Goal: Transaction & Acquisition: Purchase product/service

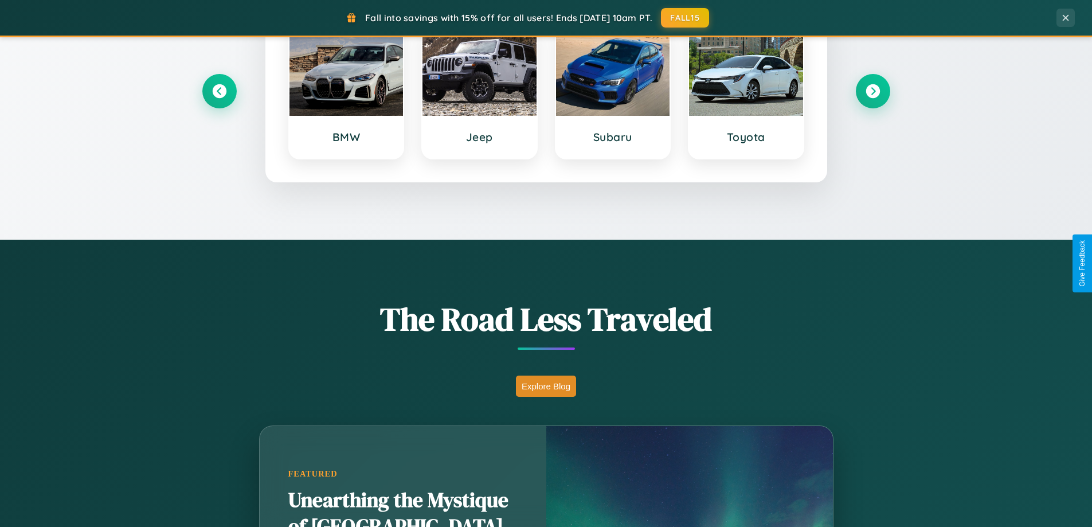
scroll to position [2206, 0]
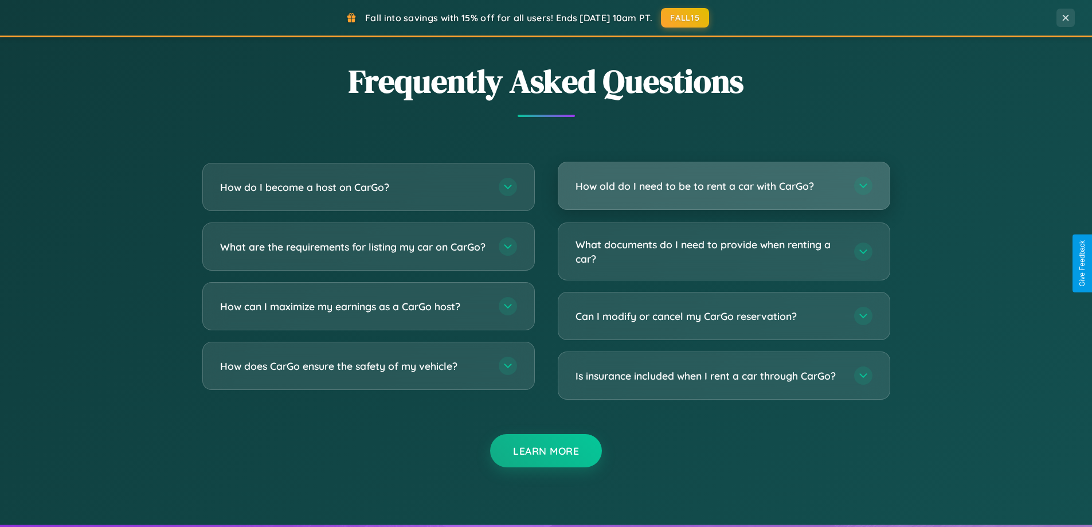
click at [724, 186] on h3 "How old do I need to be to rent a car with CarGo?" at bounding box center [709, 186] width 267 height 14
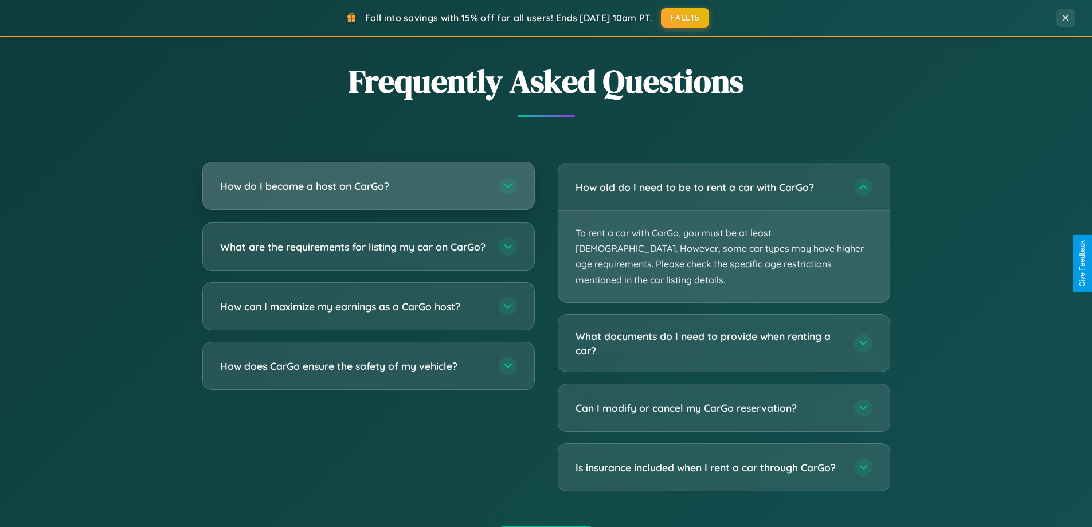
click at [368, 187] on h3 "How do I become a host on CarGo?" at bounding box center [353, 186] width 267 height 14
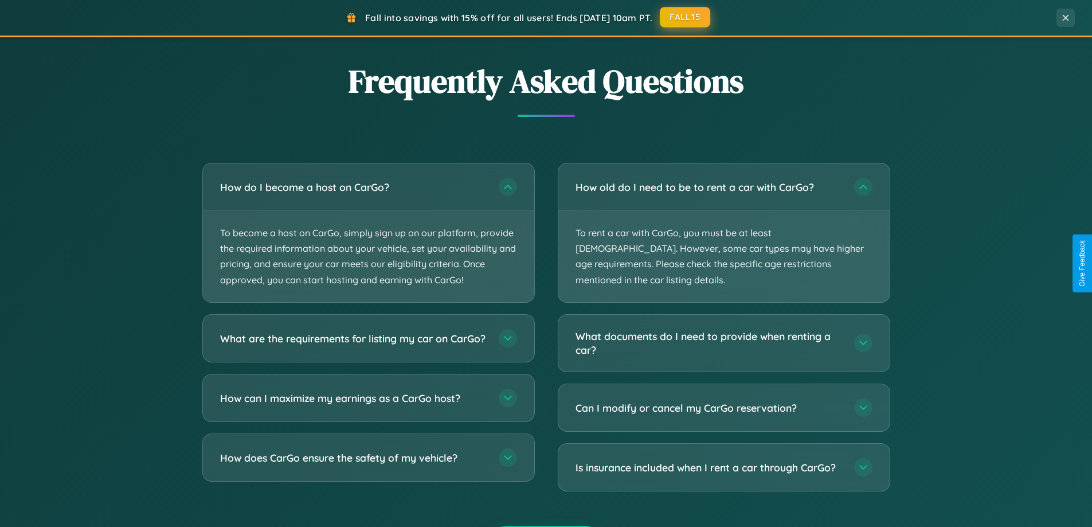
click at [686, 17] on button "FALL15" at bounding box center [685, 17] width 50 height 21
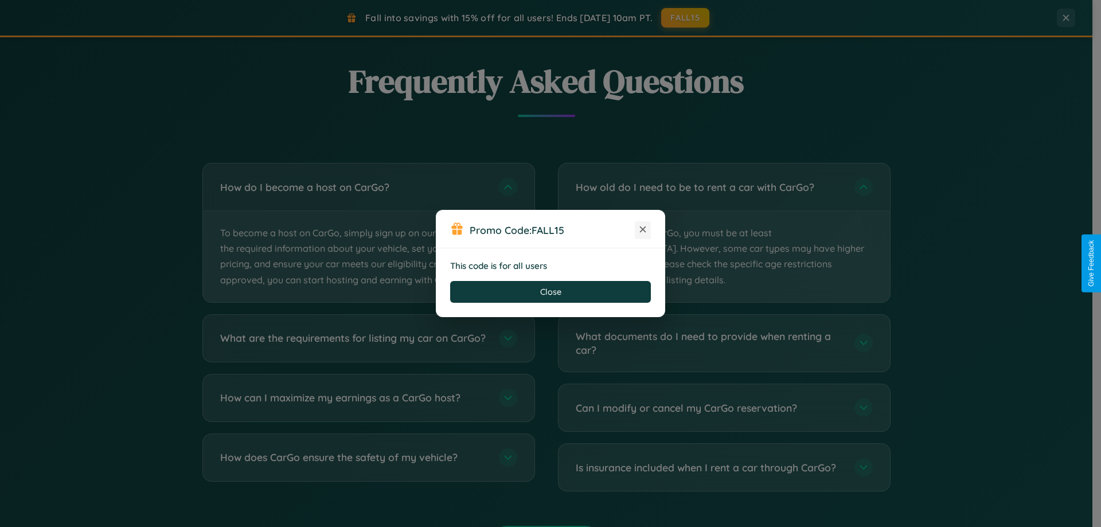
click at [643, 230] on icon at bounding box center [642, 229] width 11 height 11
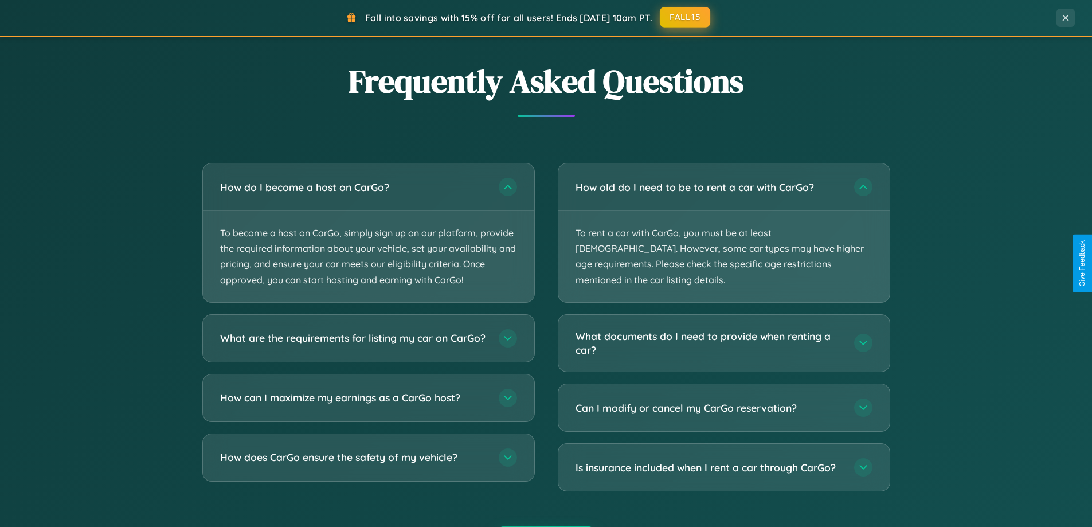
click at [686, 17] on button "FALL15" at bounding box center [685, 17] width 50 height 21
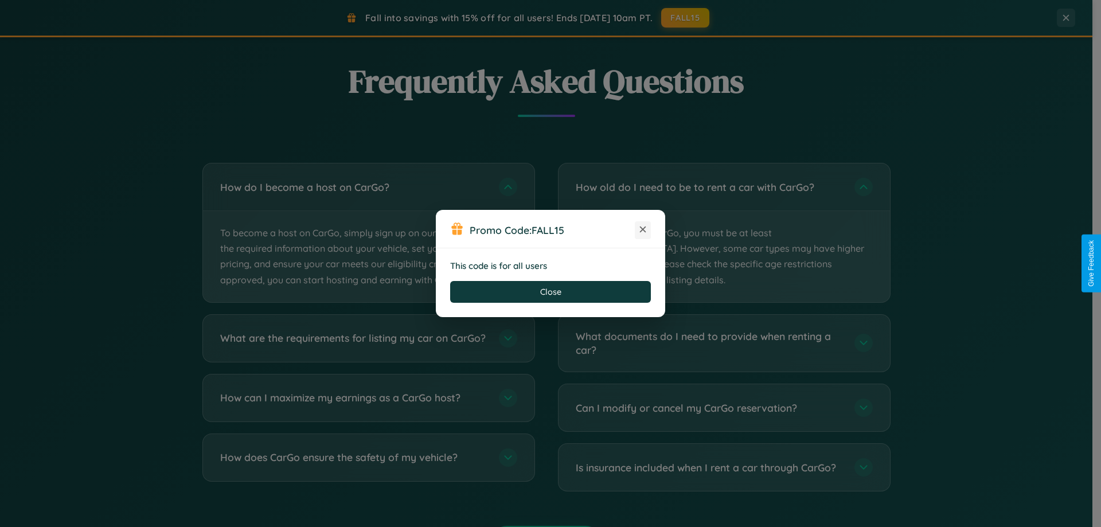
click at [643, 230] on icon at bounding box center [642, 229] width 11 height 11
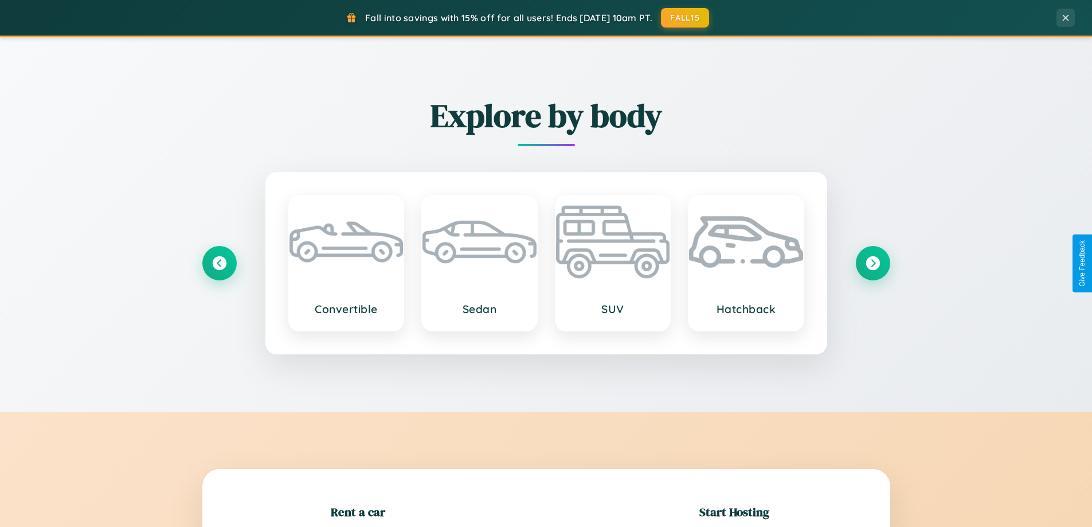
scroll to position [248, 0]
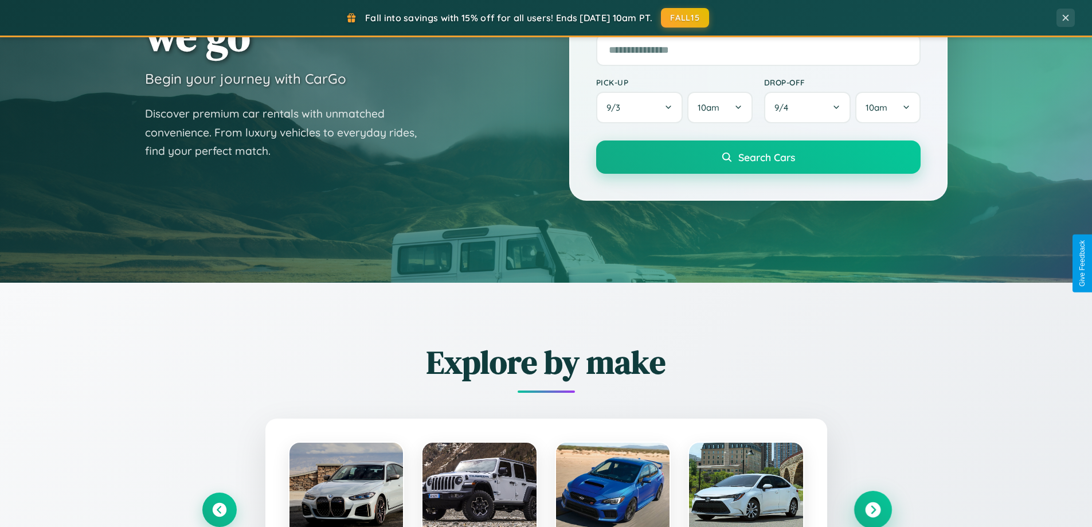
click at [873, 510] on icon at bounding box center [872, 509] width 15 height 15
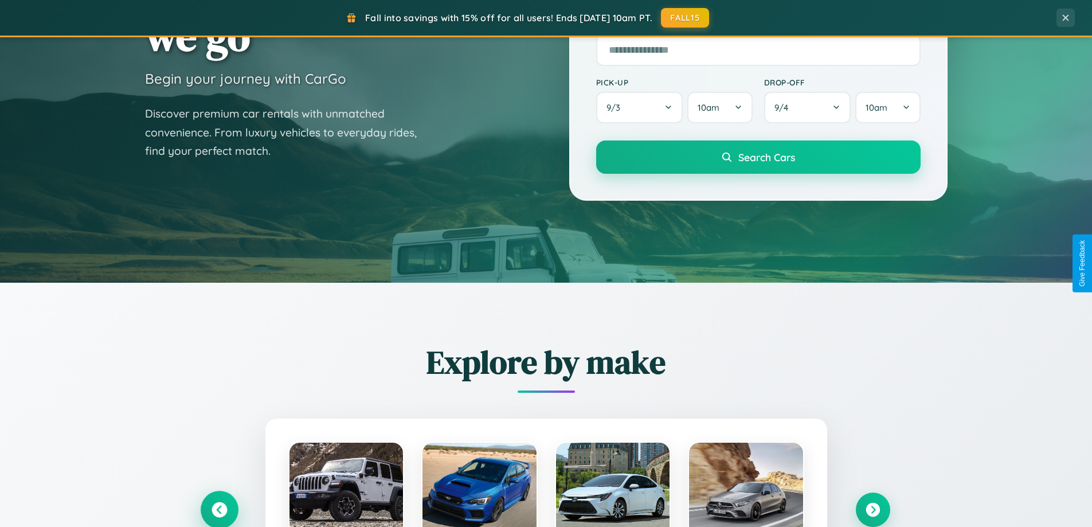
click at [219, 509] on icon at bounding box center [219, 509] width 15 height 15
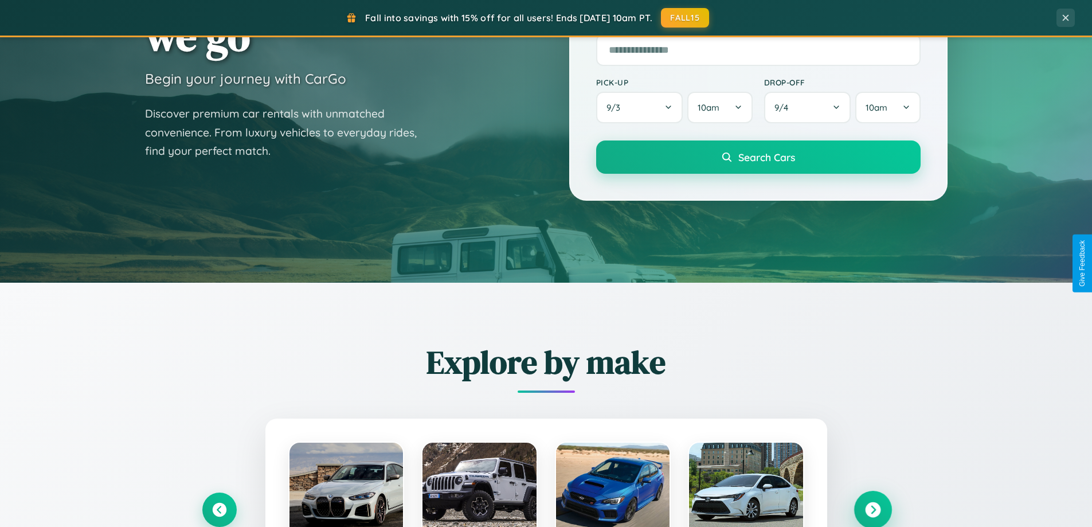
click at [873, 509] on icon at bounding box center [872, 509] width 15 height 15
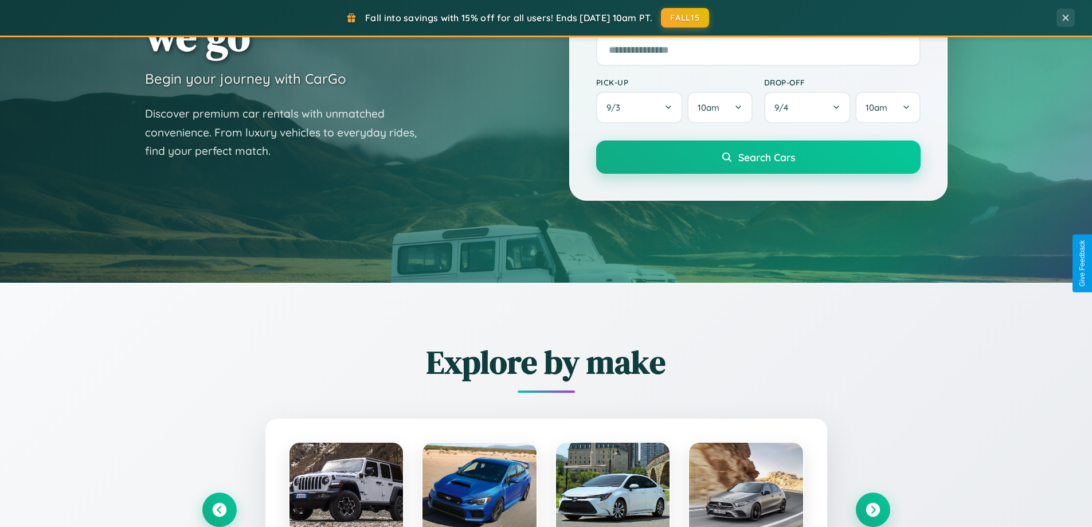
scroll to position [1148, 0]
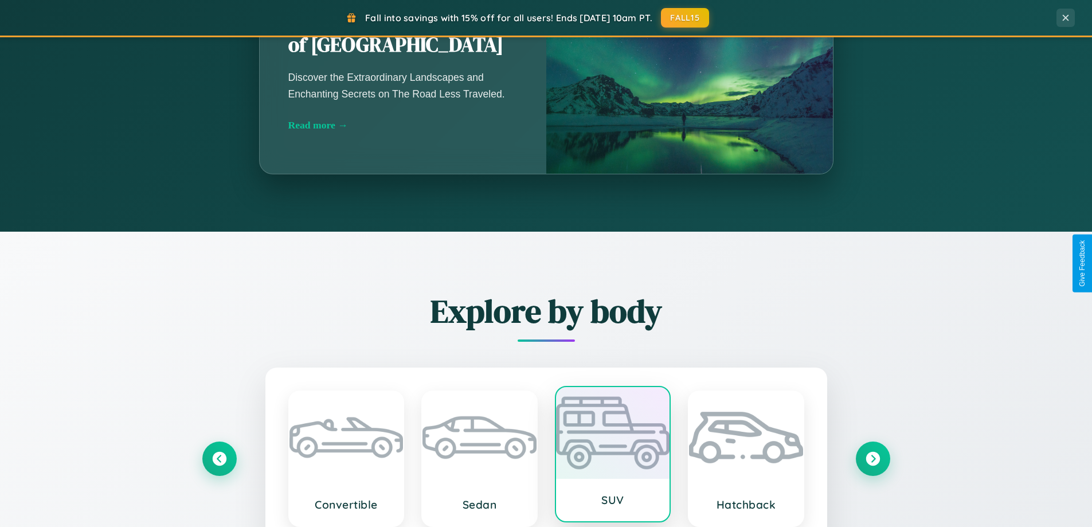
click at [612, 455] on div at bounding box center [613, 433] width 114 height 92
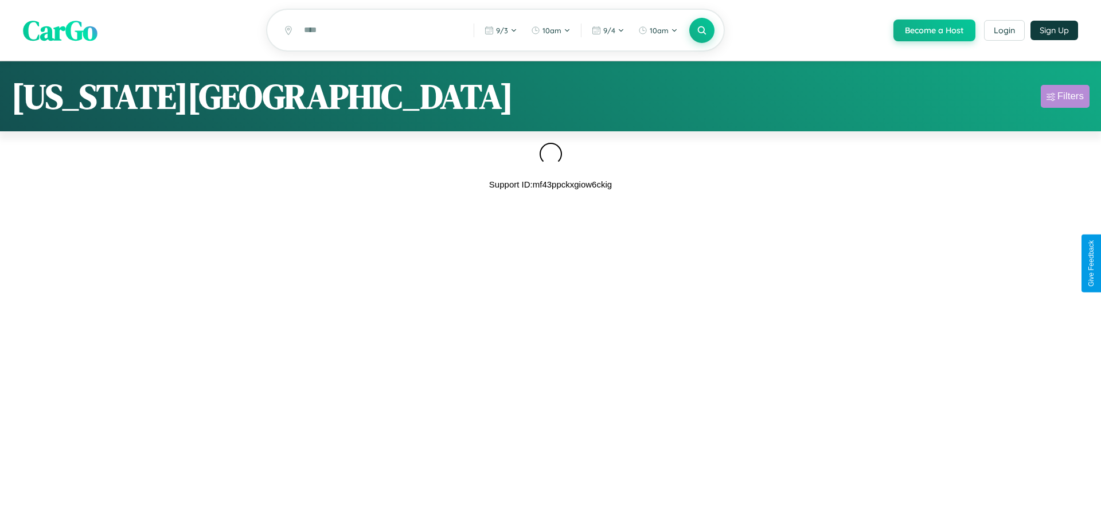
click at [1065, 98] on div "Filters" at bounding box center [1070, 96] width 26 height 11
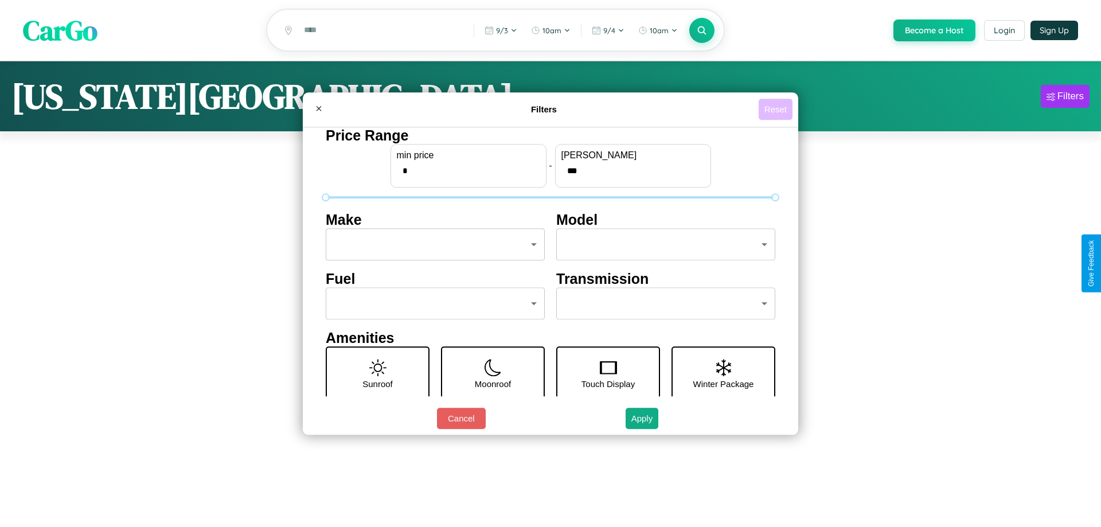
click at [775, 109] on button "Reset" at bounding box center [775, 109] width 34 height 21
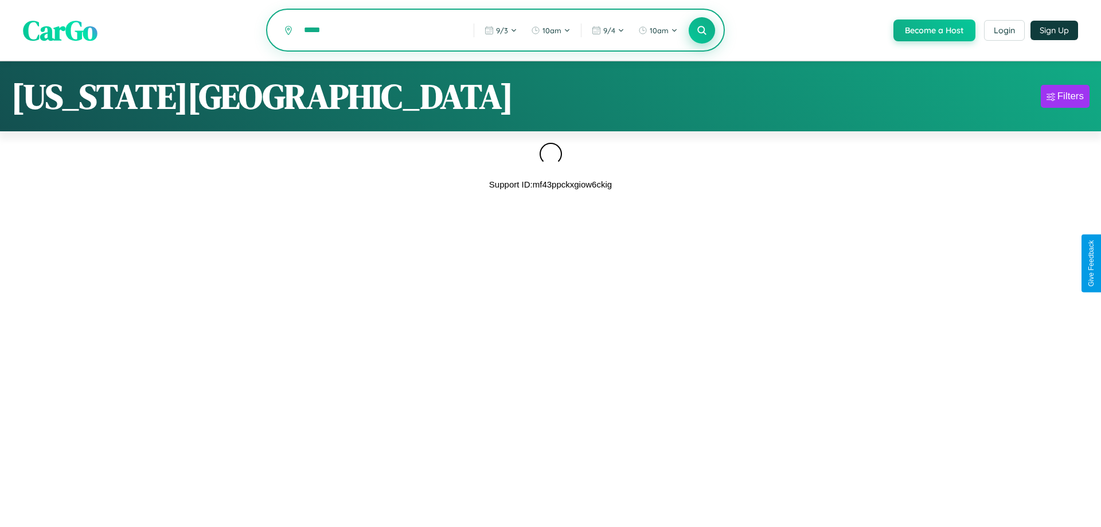
type input "*****"
click at [701, 31] on icon at bounding box center [701, 30] width 11 height 11
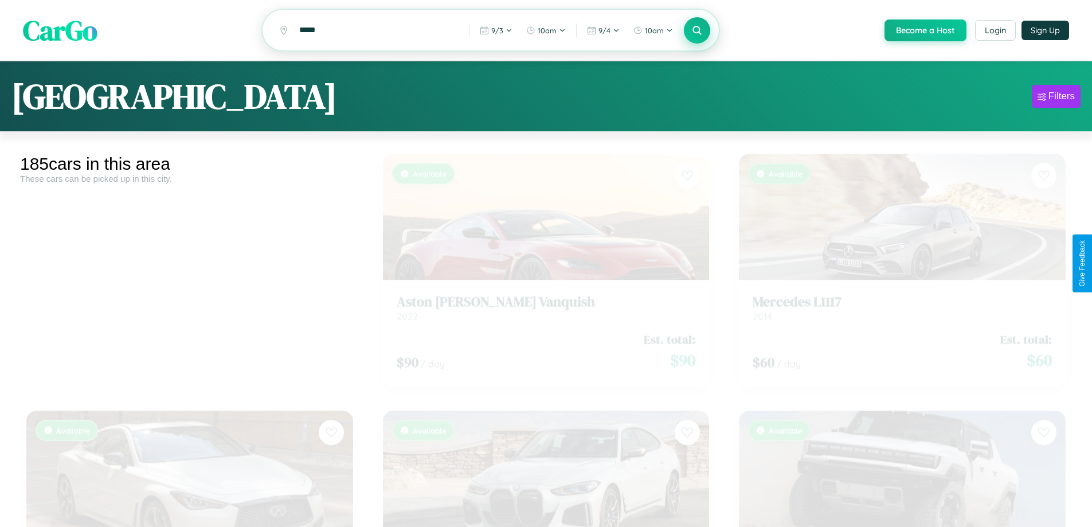
scroll to position [4269, 0]
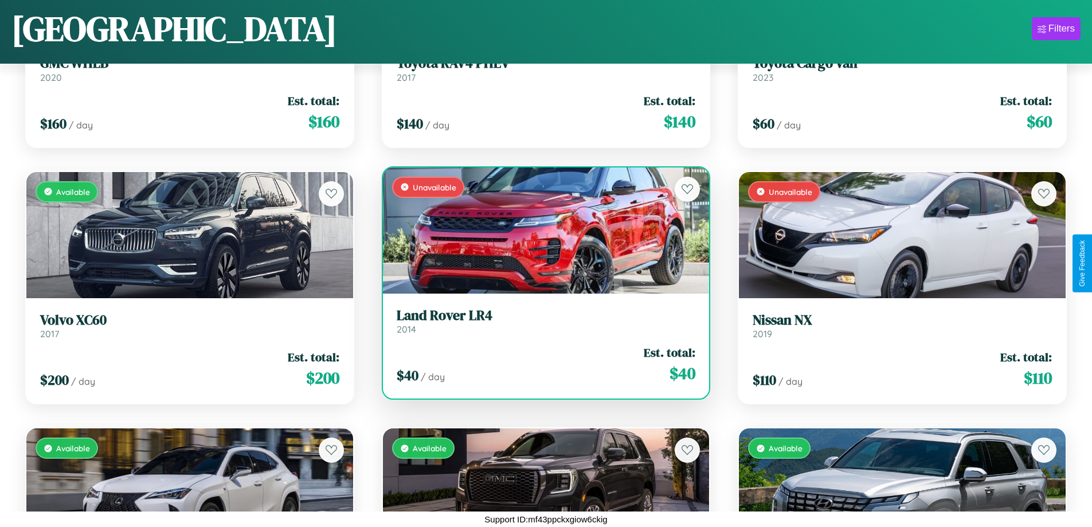
click at [541, 325] on link "Land Rover LR4 2014" at bounding box center [546, 321] width 299 height 28
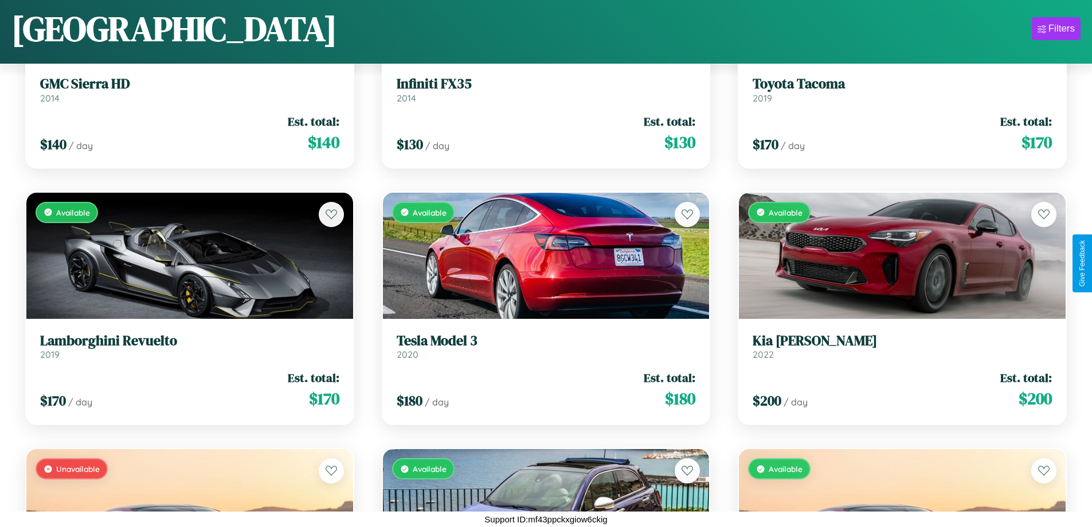
scroll to position [7606, 0]
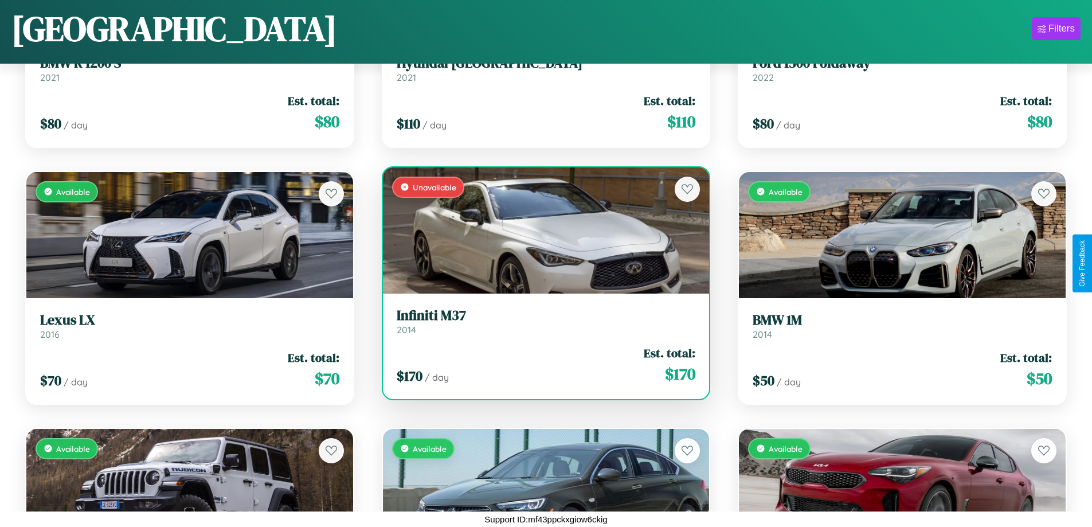
click at [541, 321] on h3 "Infiniti M37" at bounding box center [546, 315] width 299 height 17
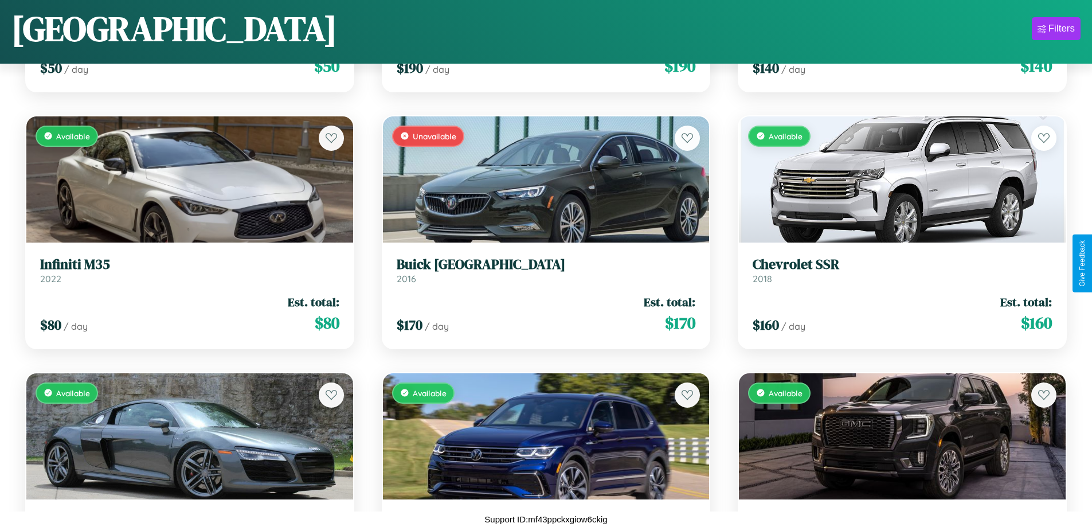
scroll to position [5039, 0]
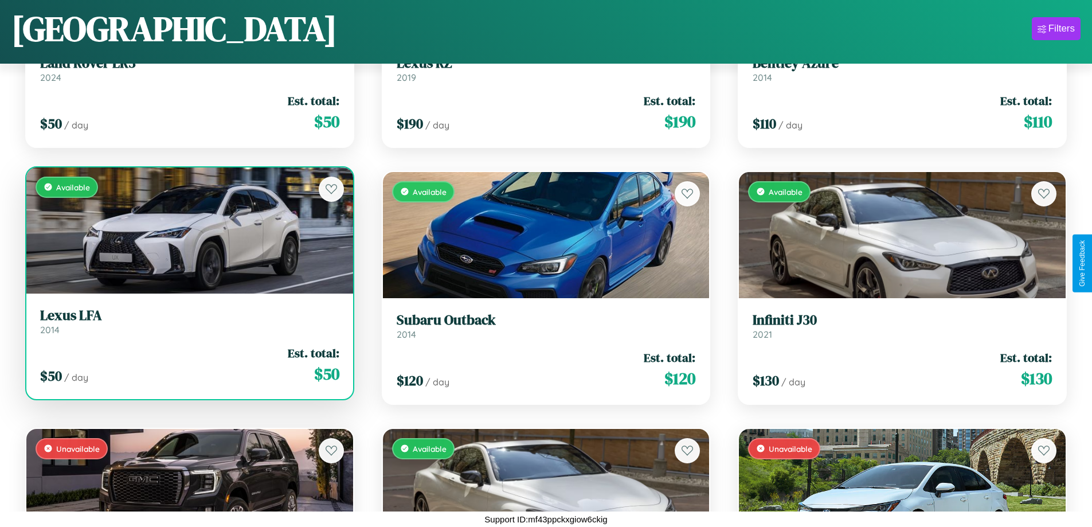
click at [188, 321] on h3 "Lexus LFA" at bounding box center [189, 315] width 299 height 17
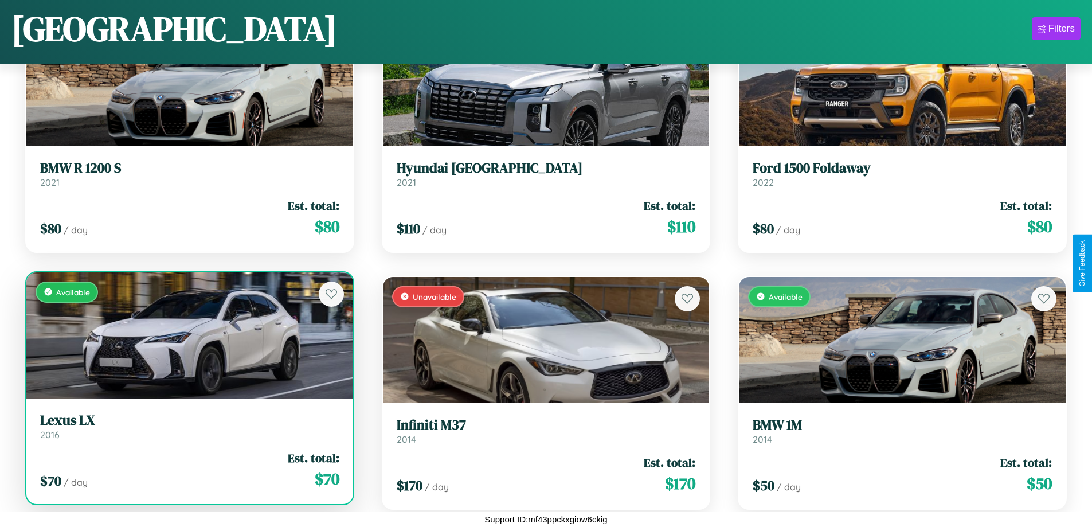
scroll to position [7606, 0]
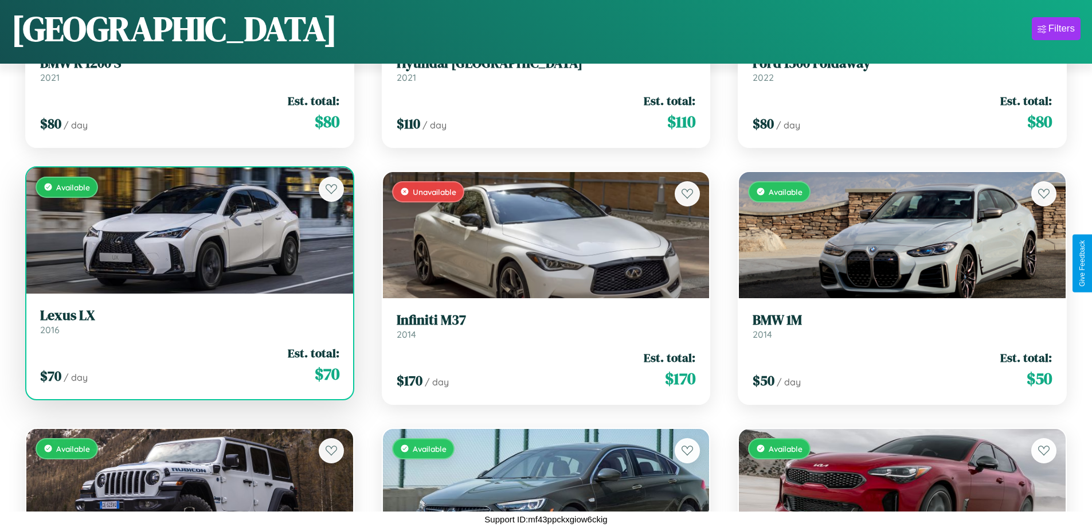
click at [188, 326] on link "Lexus LX 2016" at bounding box center [189, 321] width 299 height 28
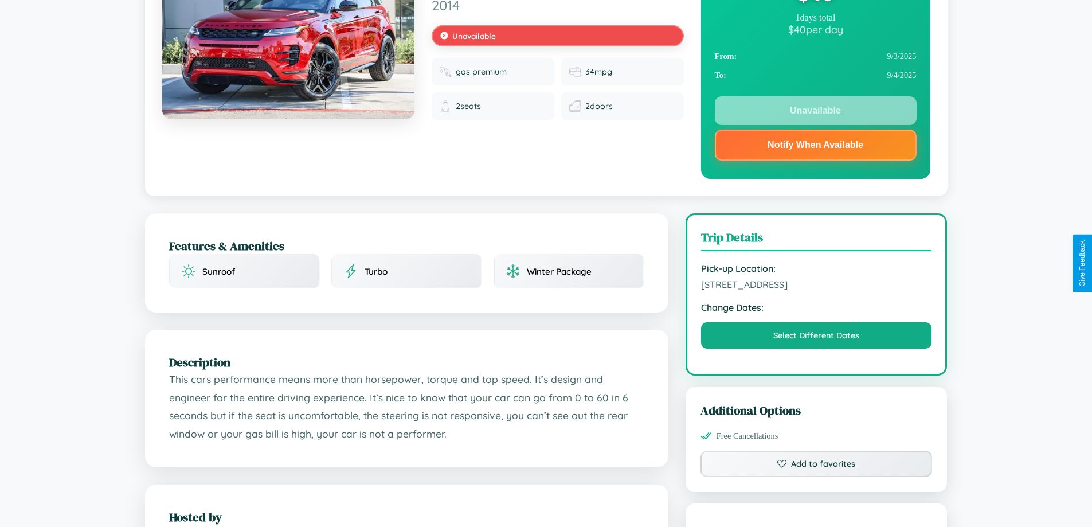
scroll to position [154, 0]
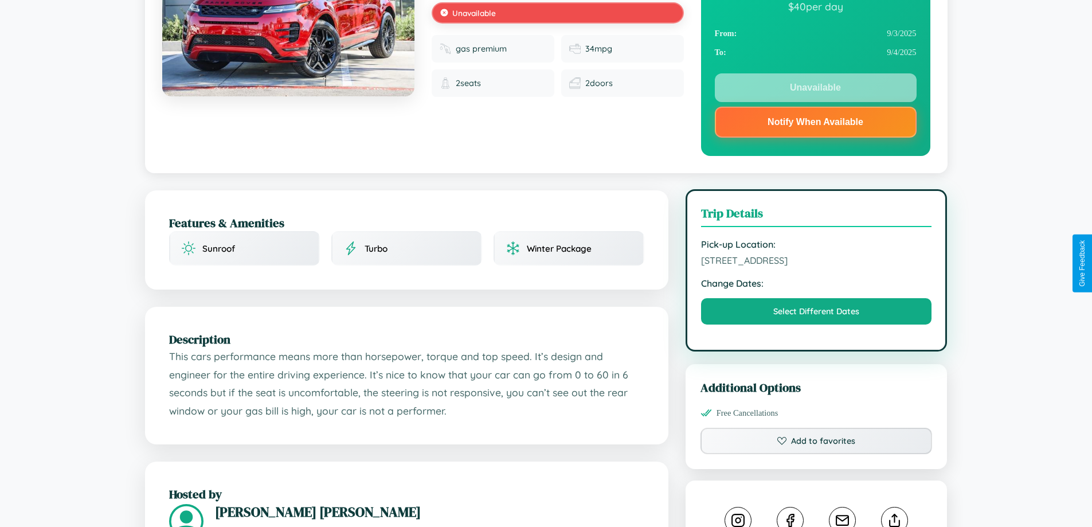
click at [816, 263] on span "6162 Liberty Street Osaka 73372 Japan" at bounding box center [816, 260] width 231 height 11
click at [816, 262] on span "6162 Liberty Street Osaka 73372 Japan" at bounding box center [816, 260] width 231 height 11
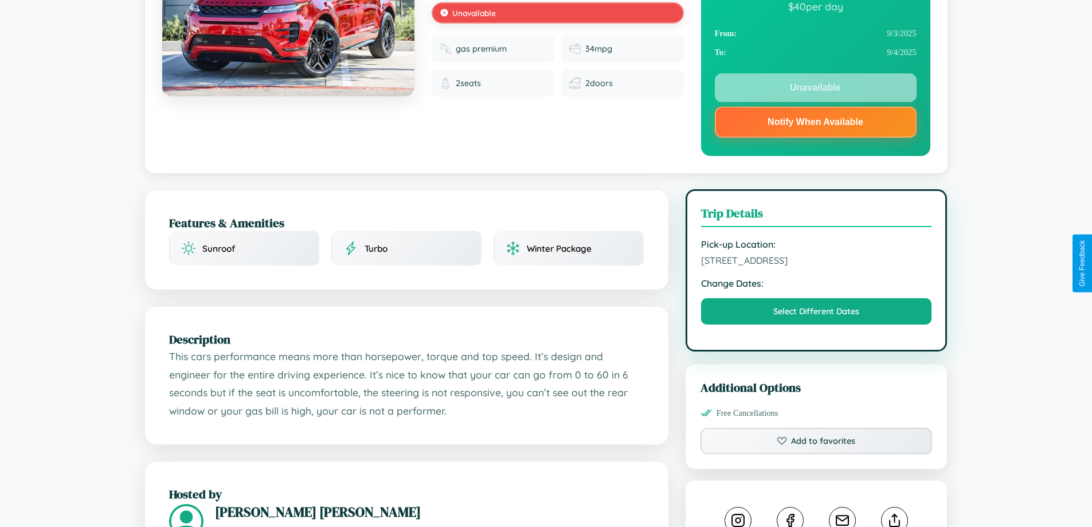
click at [816, 262] on span "6162 Liberty Street Osaka 73372 Japan" at bounding box center [816, 260] width 231 height 11
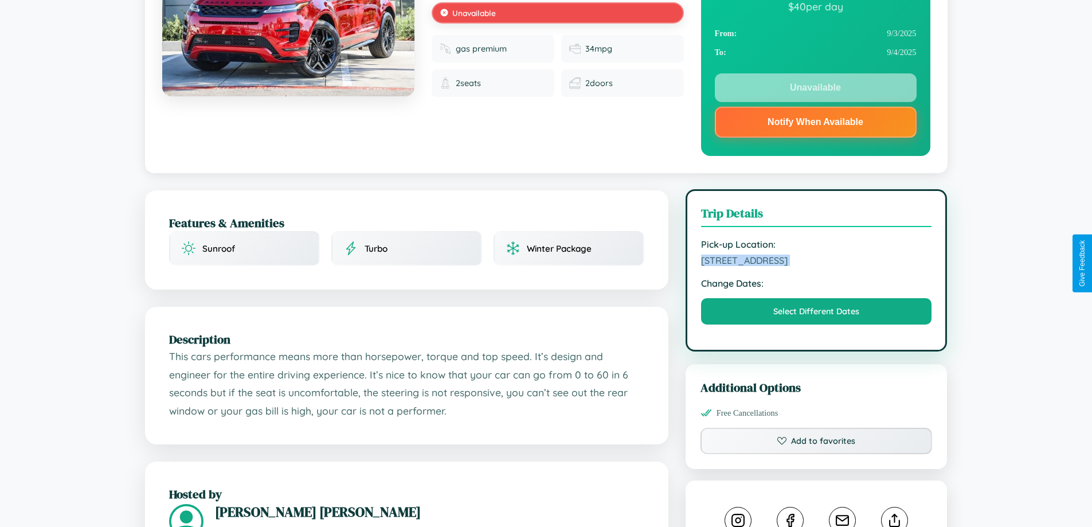
click at [816, 262] on span "6162 Liberty Street Osaka 73372 Japan" at bounding box center [816, 260] width 231 height 11
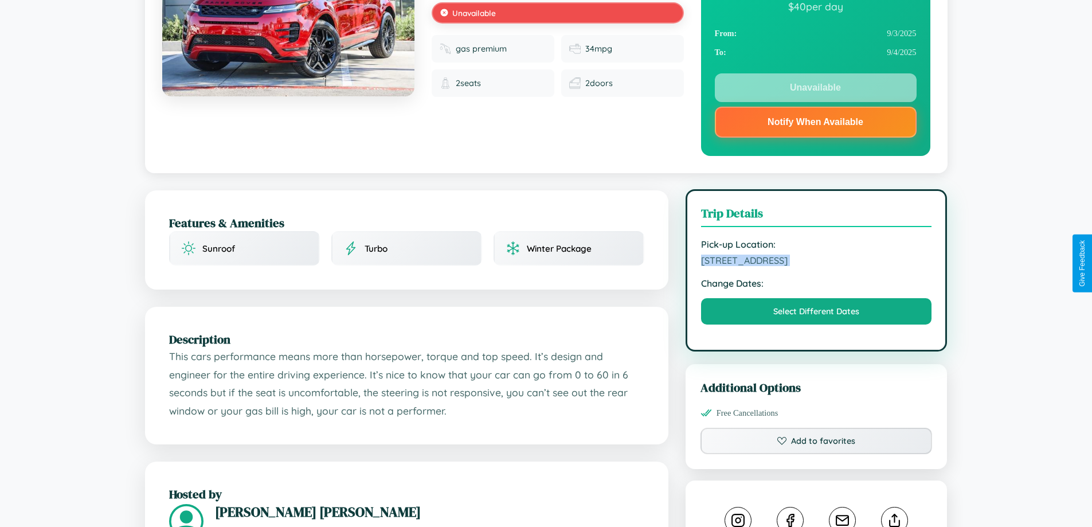
click at [816, 262] on span "6162 Liberty Street Osaka 73372 Japan" at bounding box center [816, 260] width 231 height 11
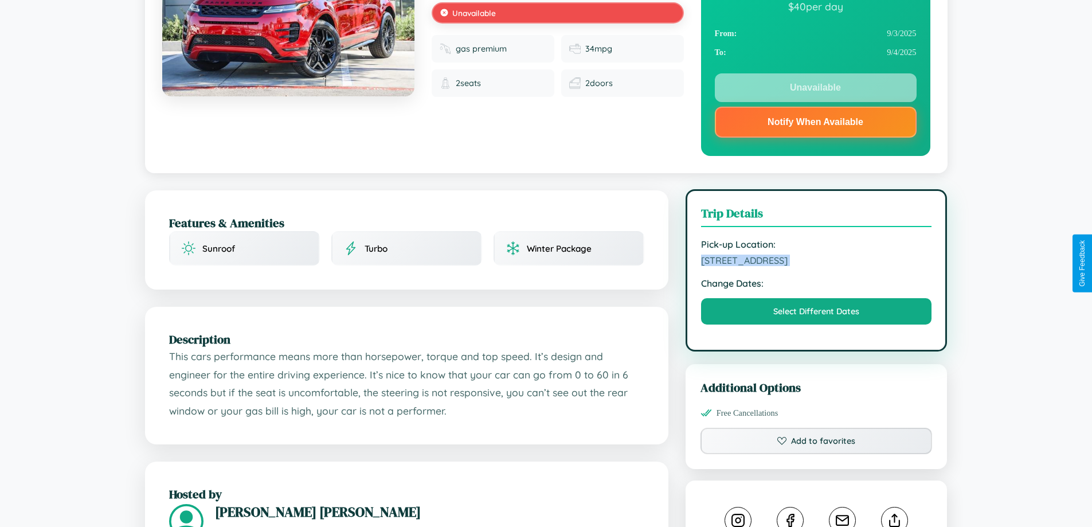
click at [816, 262] on span "6162 Liberty Street Osaka 73372 Japan" at bounding box center [816, 260] width 231 height 11
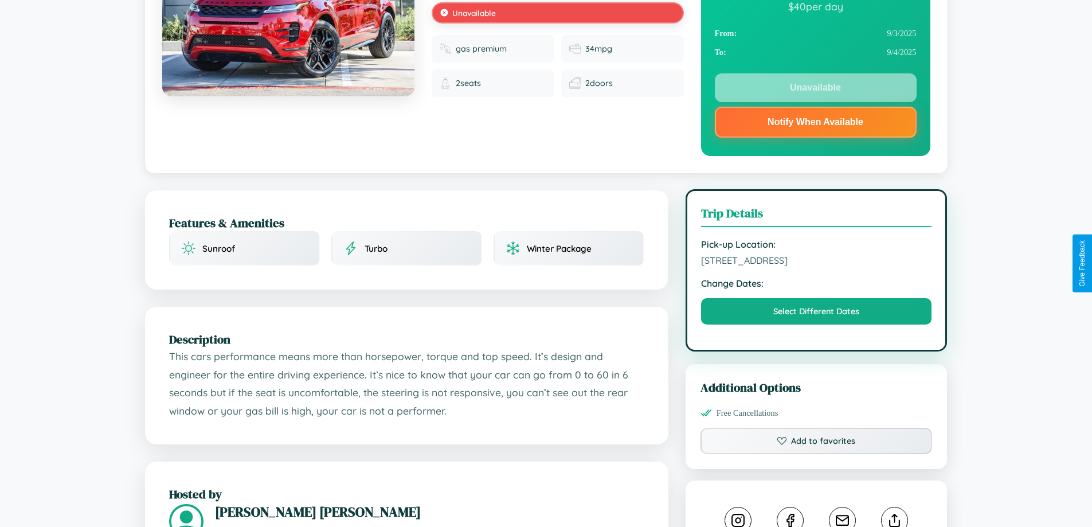
scroll to position [0, 0]
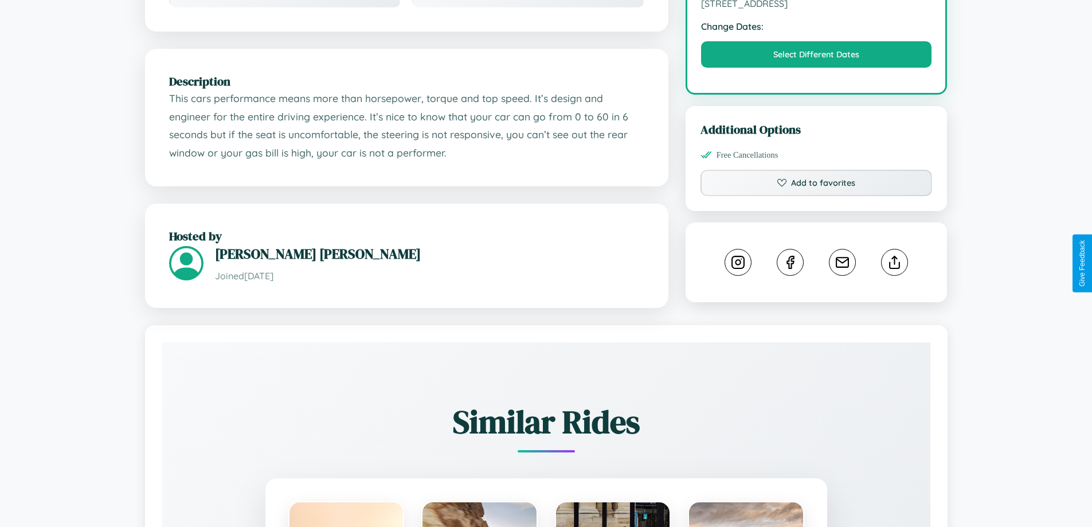
scroll to position [412, 0]
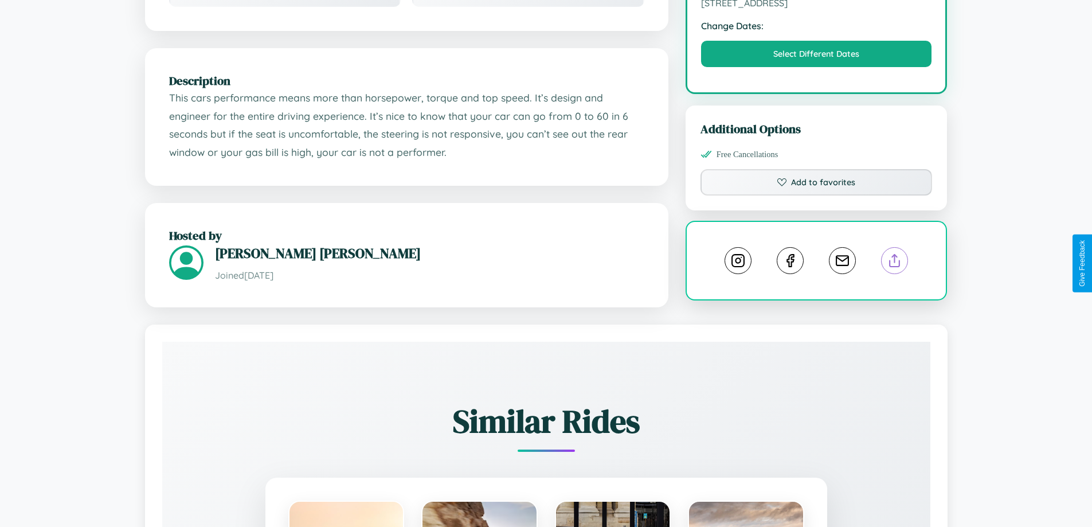
click at [895, 262] on line at bounding box center [895, 259] width 0 height 8
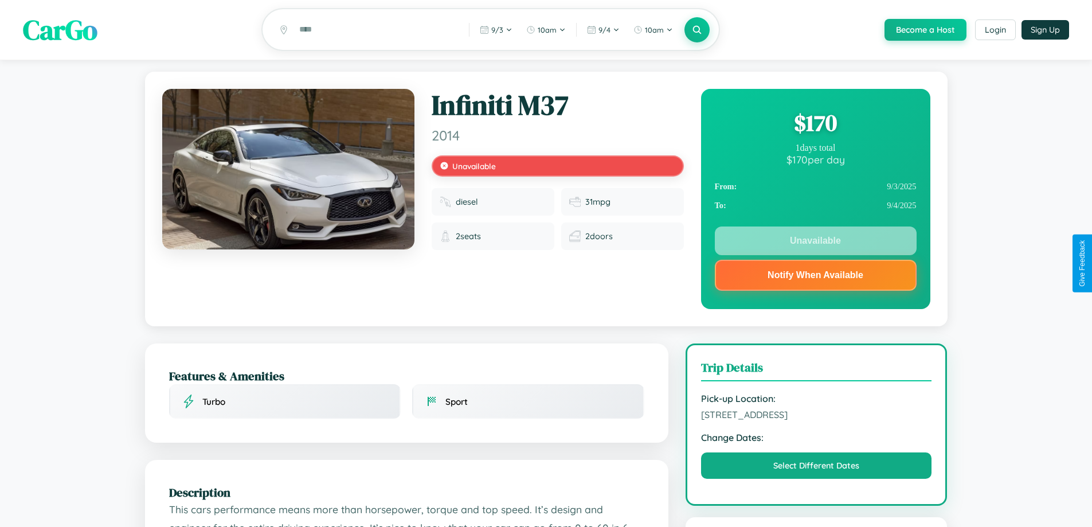
scroll to position [0, 0]
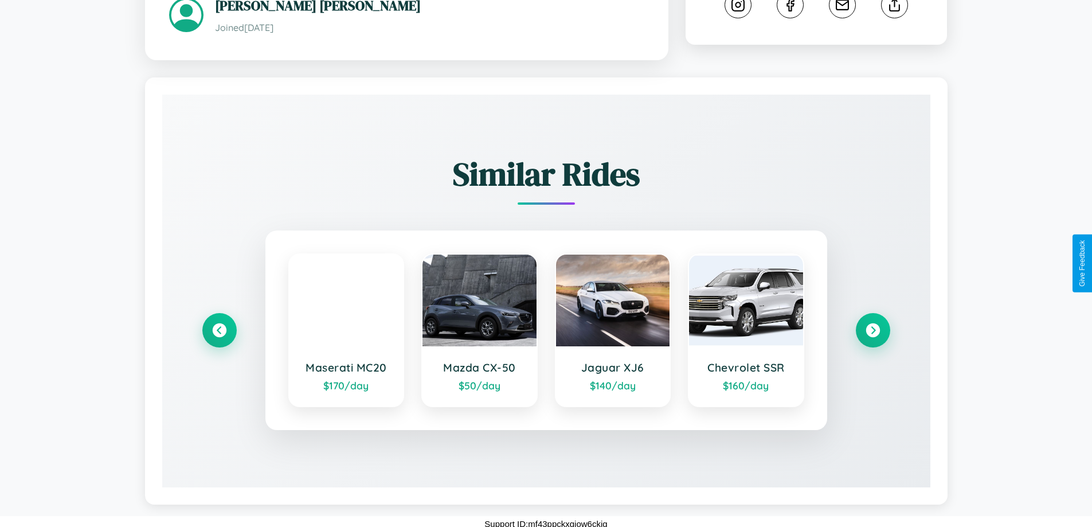
scroll to position [640, 0]
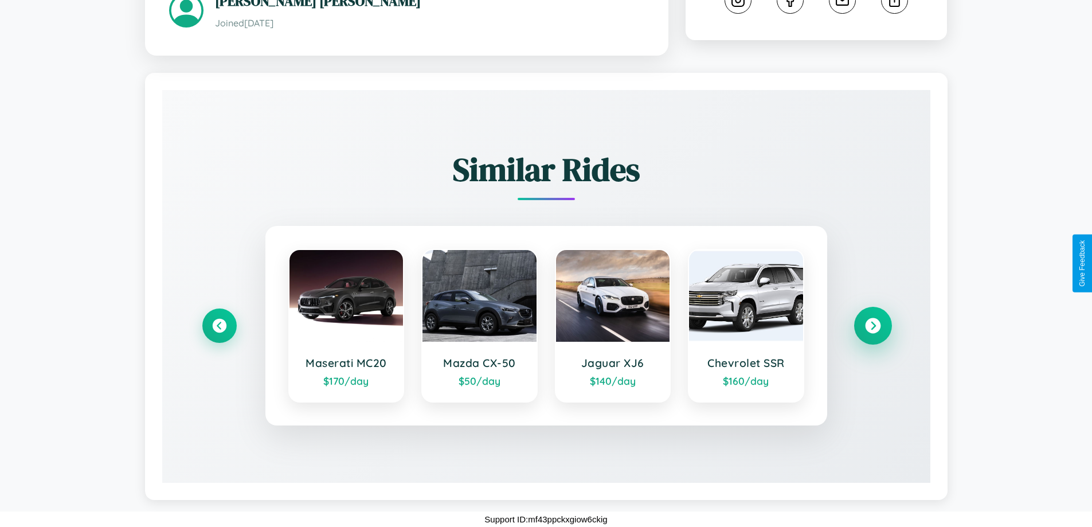
click at [873, 326] on icon at bounding box center [872, 325] width 15 height 15
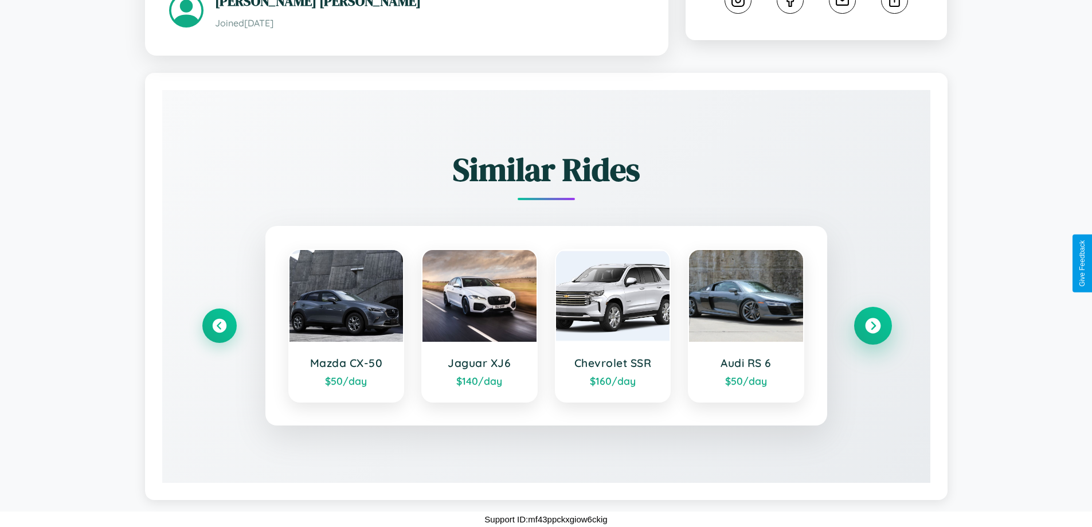
click at [873, 326] on icon at bounding box center [872, 325] width 15 height 15
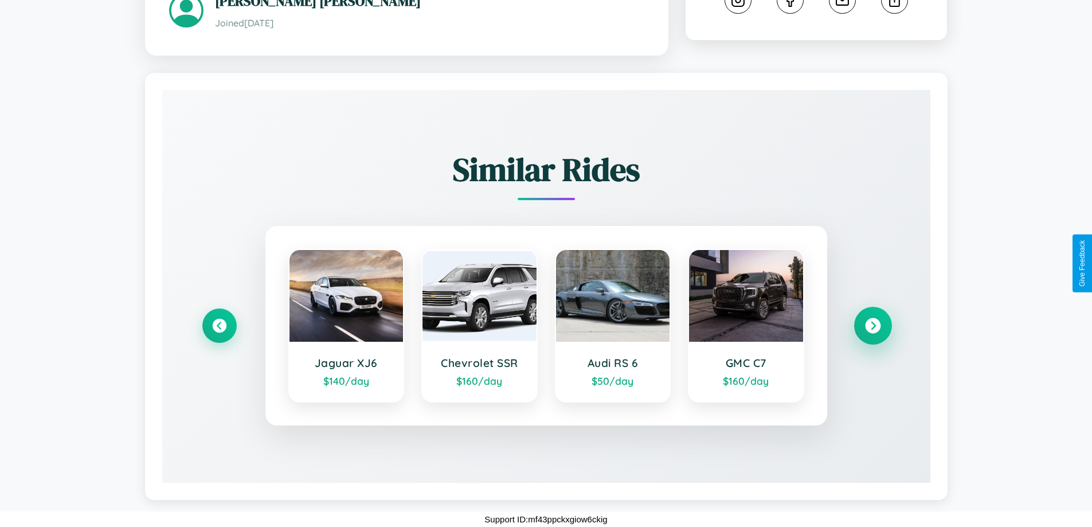
click at [873, 326] on icon at bounding box center [872, 325] width 15 height 15
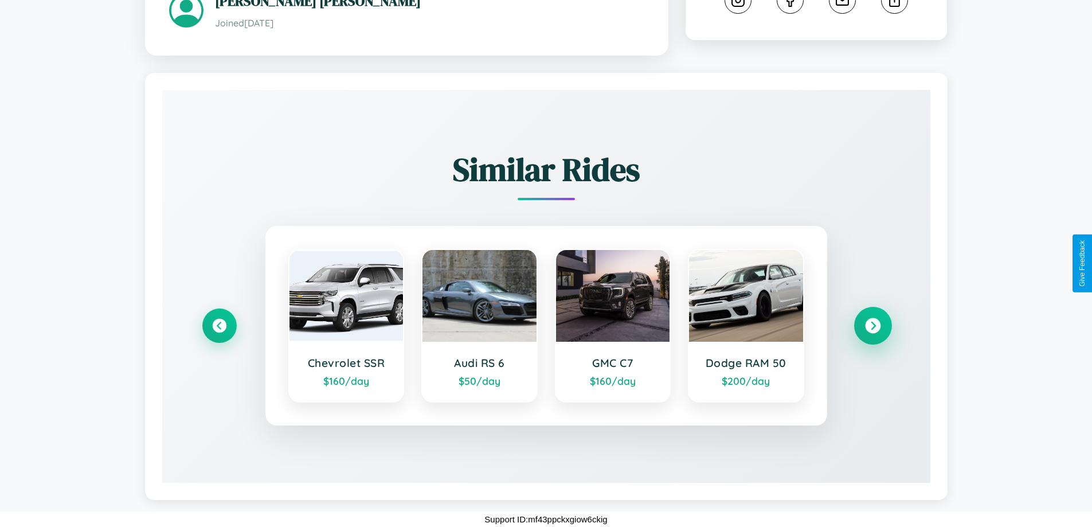
click at [873, 326] on icon at bounding box center [872, 325] width 15 height 15
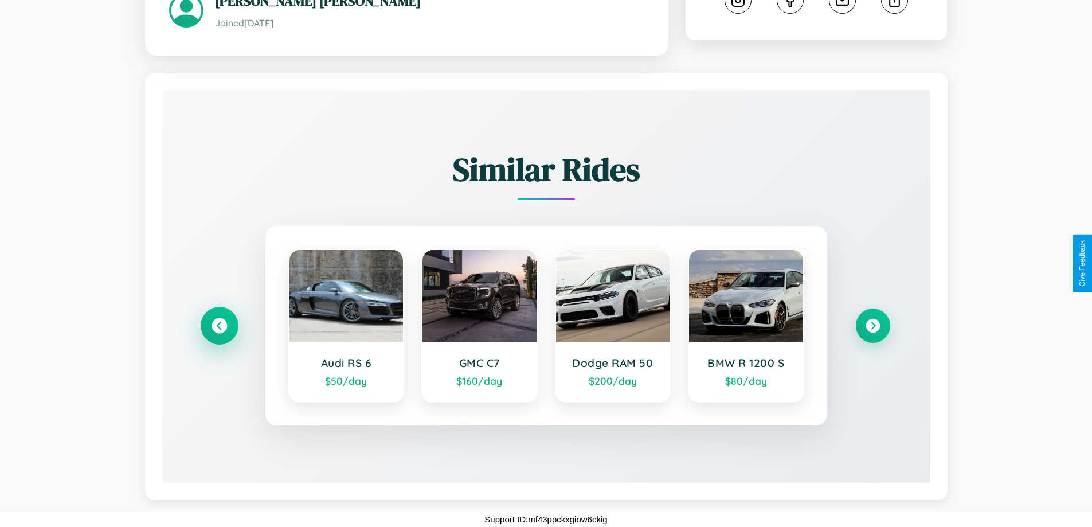
click at [219, 326] on icon at bounding box center [219, 325] width 15 height 15
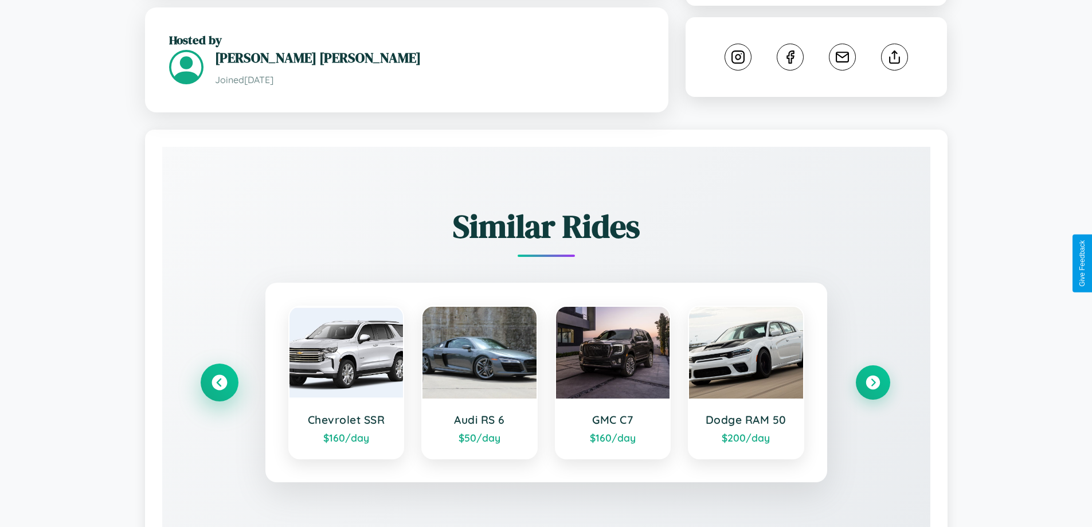
scroll to position [298, 0]
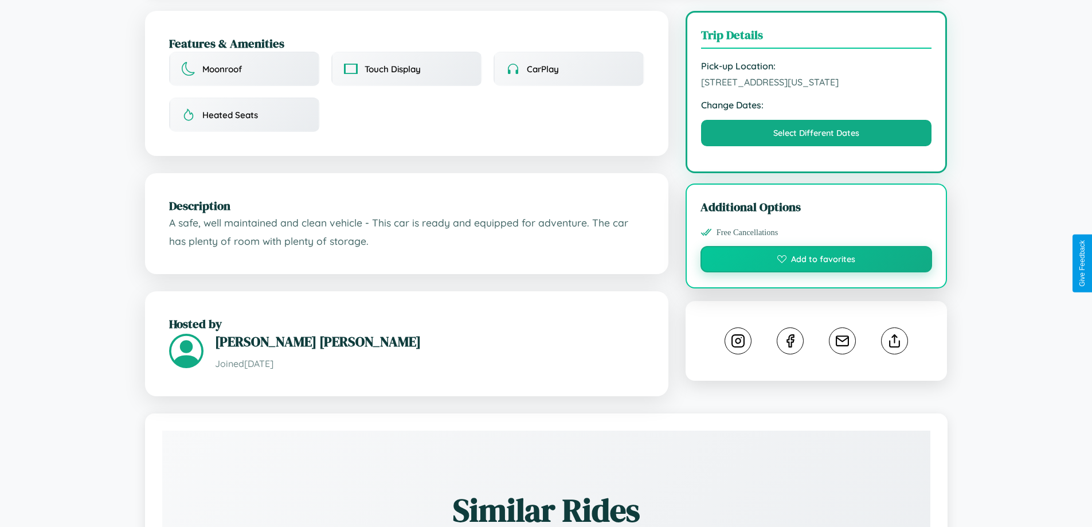
click at [816, 263] on button "Add to favorites" at bounding box center [817, 259] width 232 height 26
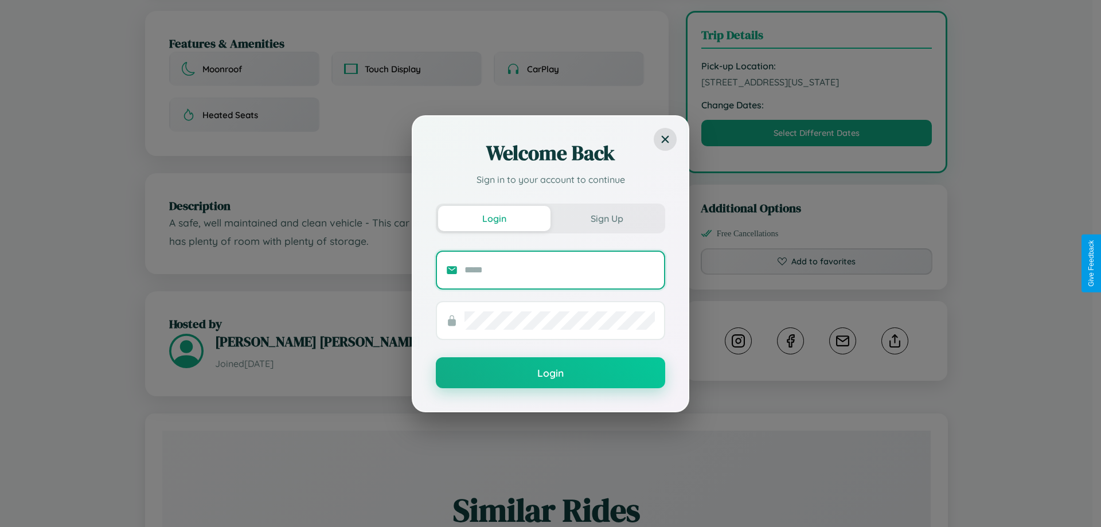
click at [560, 269] on input "text" at bounding box center [559, 270] width 190 height 18
type input "**********"
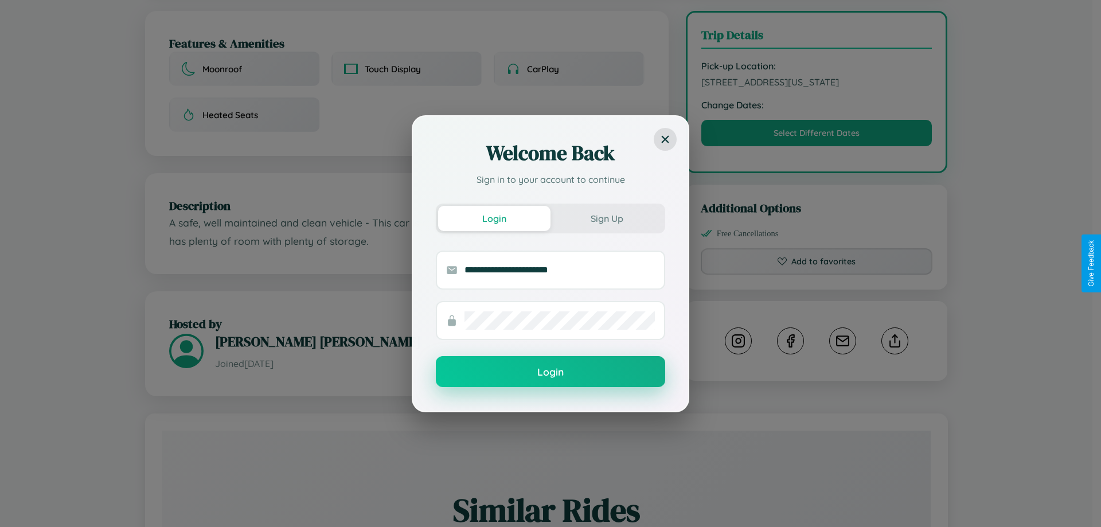
click at [550, 372] on button "Login" at bounding box center [550, 371] width 229 height 31
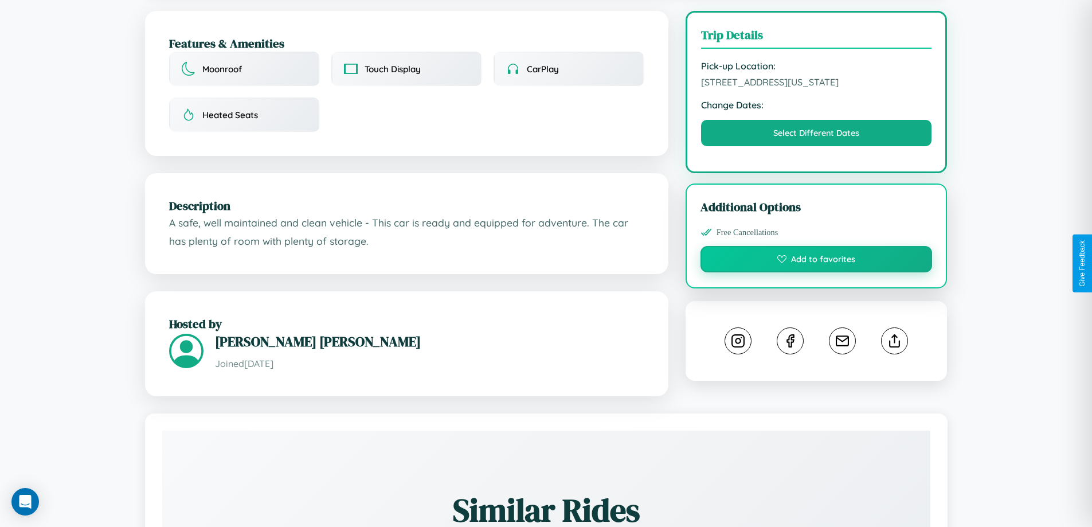
click at [816, 263] on button "Add to favorites" at bounding box center [817, 259] width 232 height 26
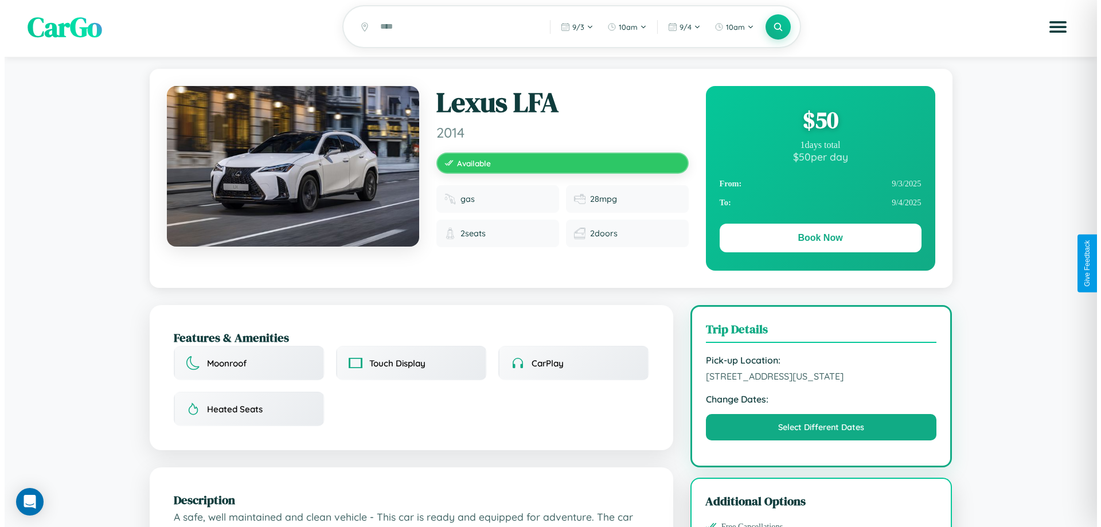
scroll to position [0, 0]
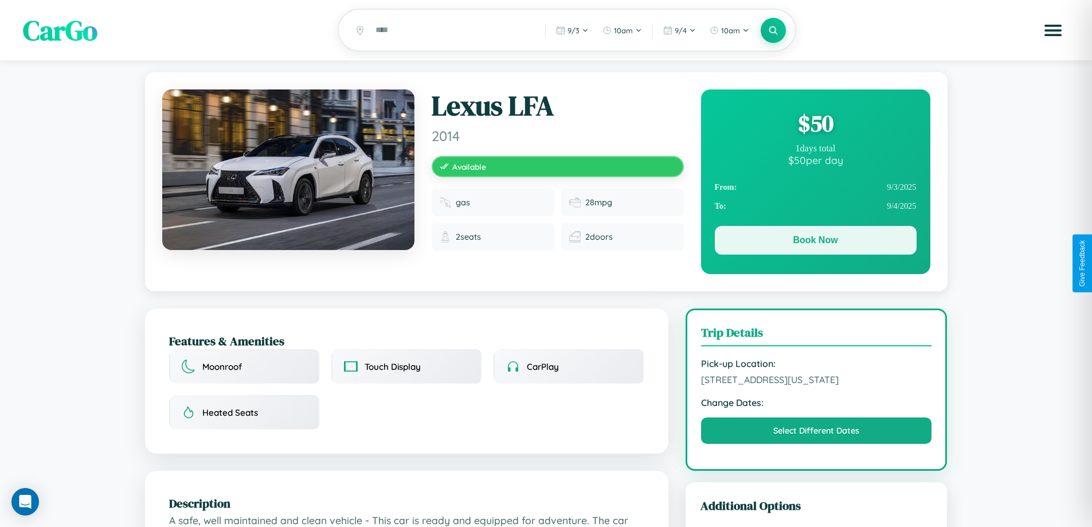
click at [815, 242] on button "Book Now" at bounding box center [816, 240] width 202 height 29
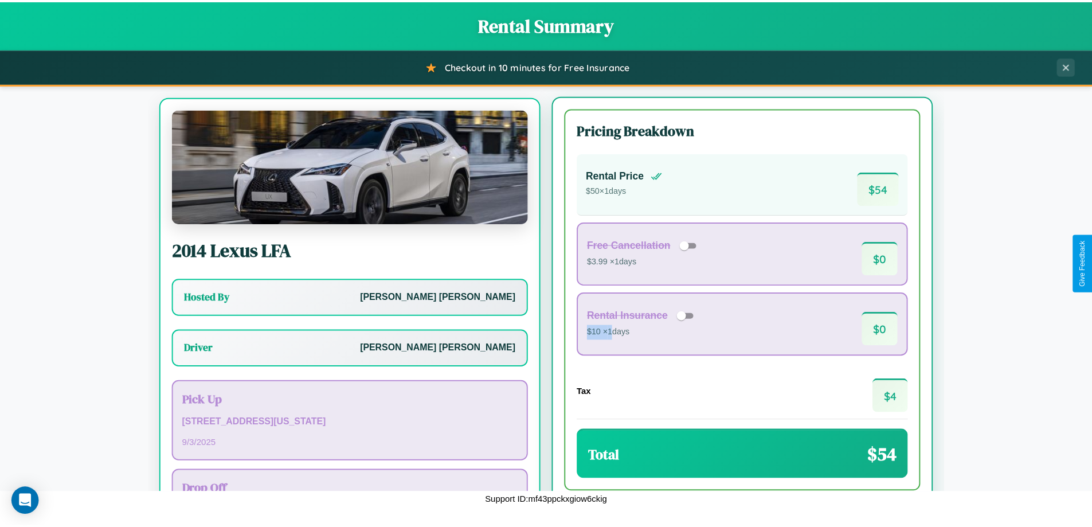
scroll to position [53, 0]
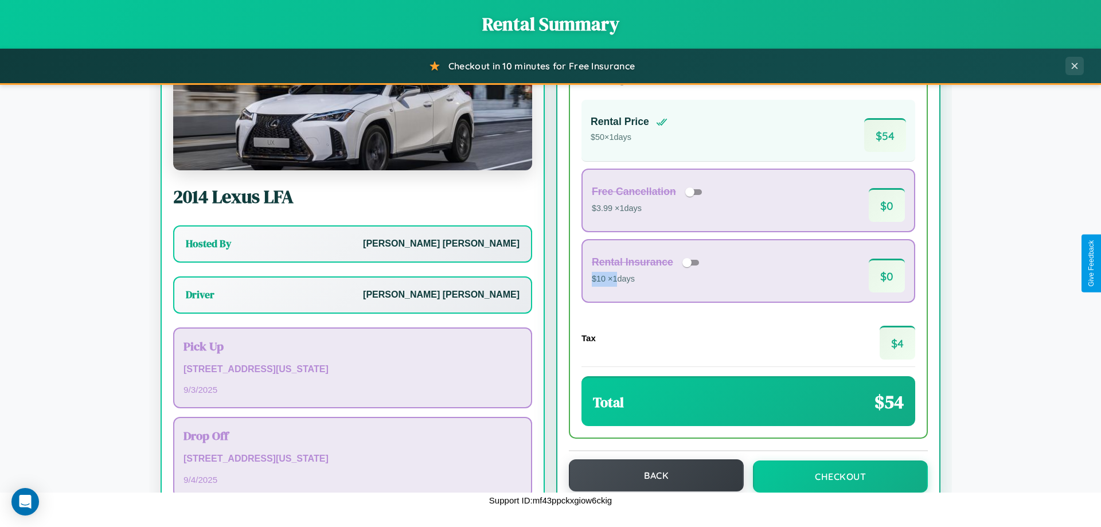
click at [651, 476] on button "Back" at bounding box center [656, 475] width 175 height 32
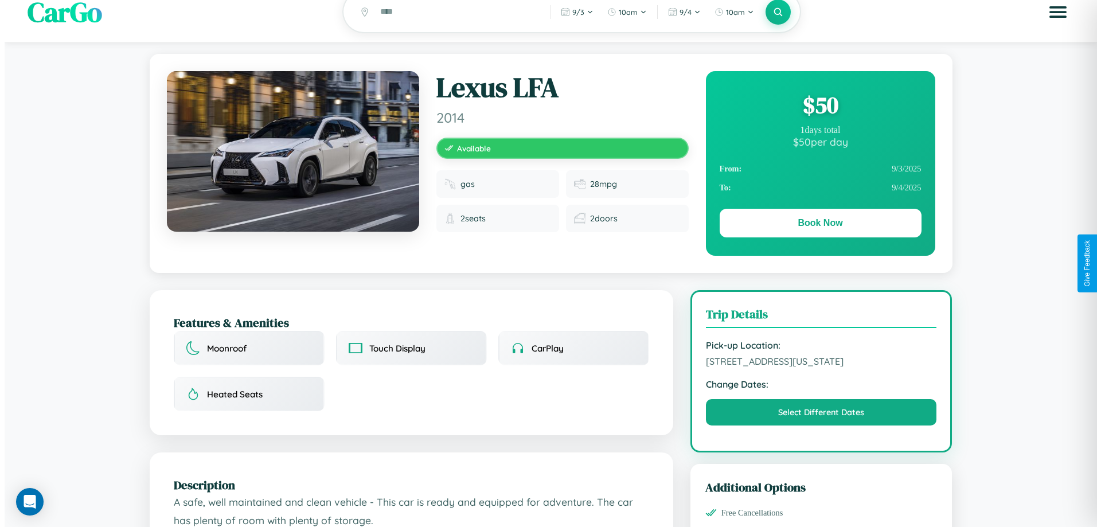
scroll to position [298, 0]
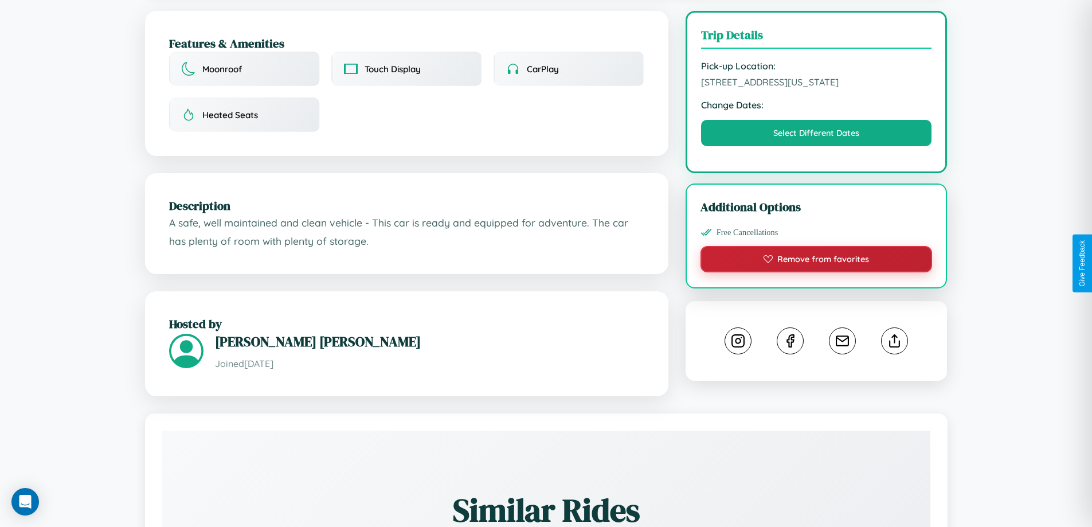
click at [816, 261] on button "Remove from favorites" at bounding box center [817, 259] width 232 height 26
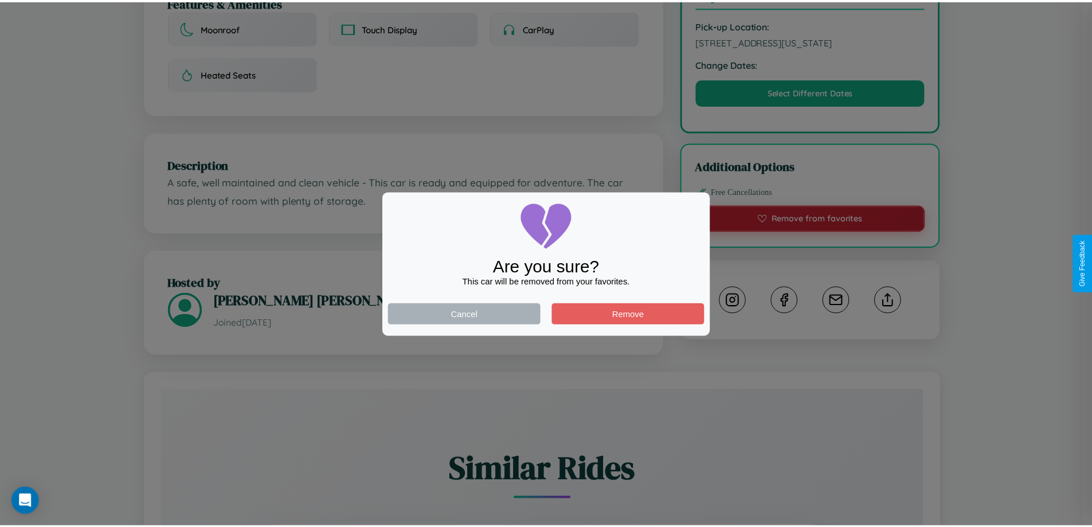
scroll to position [377, 0]
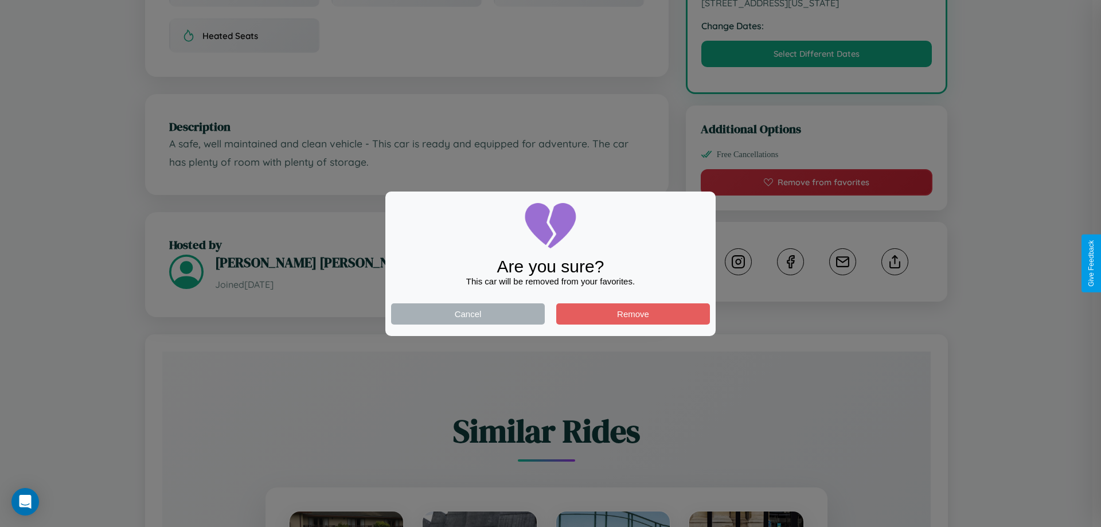
click at [894, 263] on div at bounding box center [550, 263] width 1101 height 527
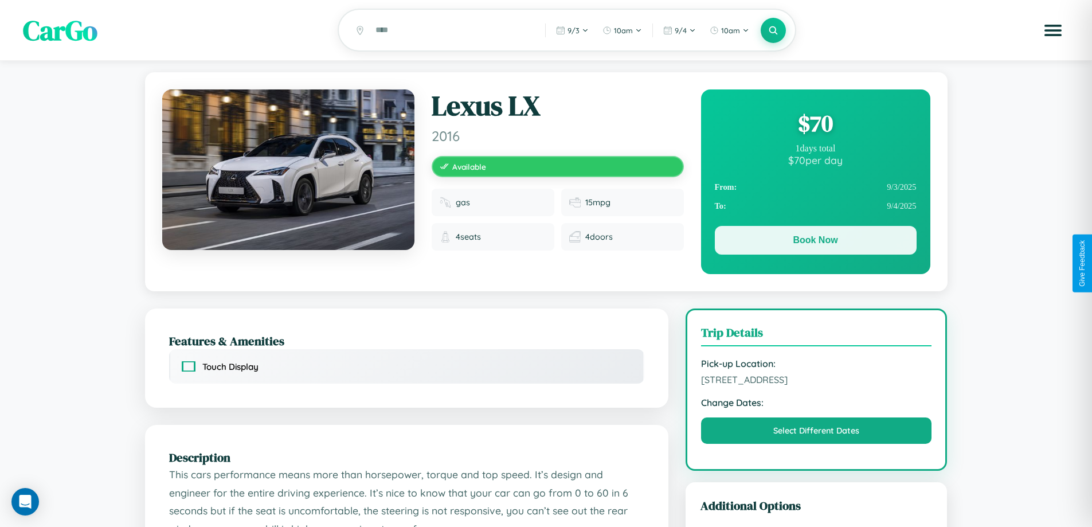
click at [815, 242] on button "Book Now" at bounding box center [816, 240] width 202 height 29
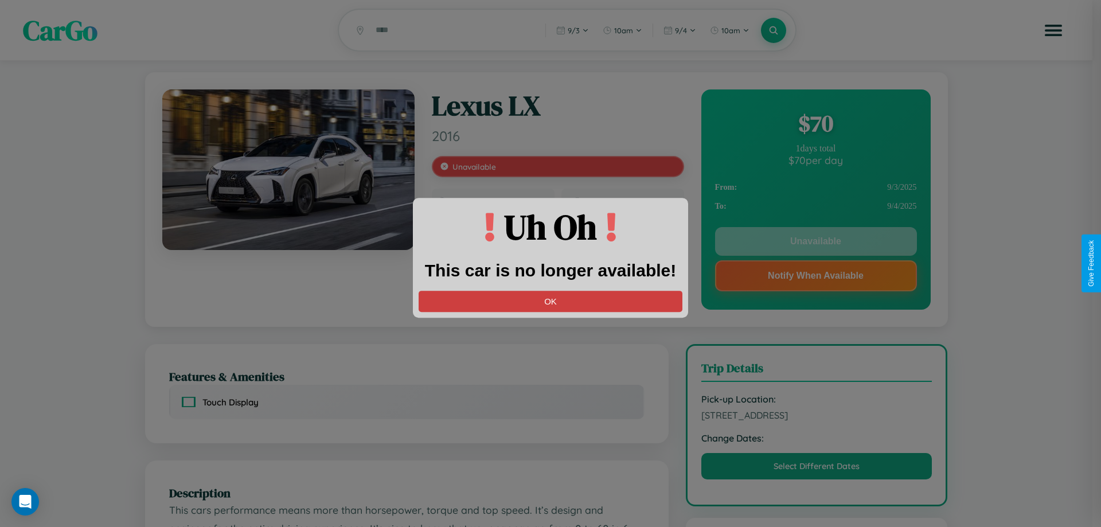
click at [550, 301] on button "OK" at bounding box center [551, 301] width 264 height 21
